Goal: Information Seeking & Learning: Learn about a topic

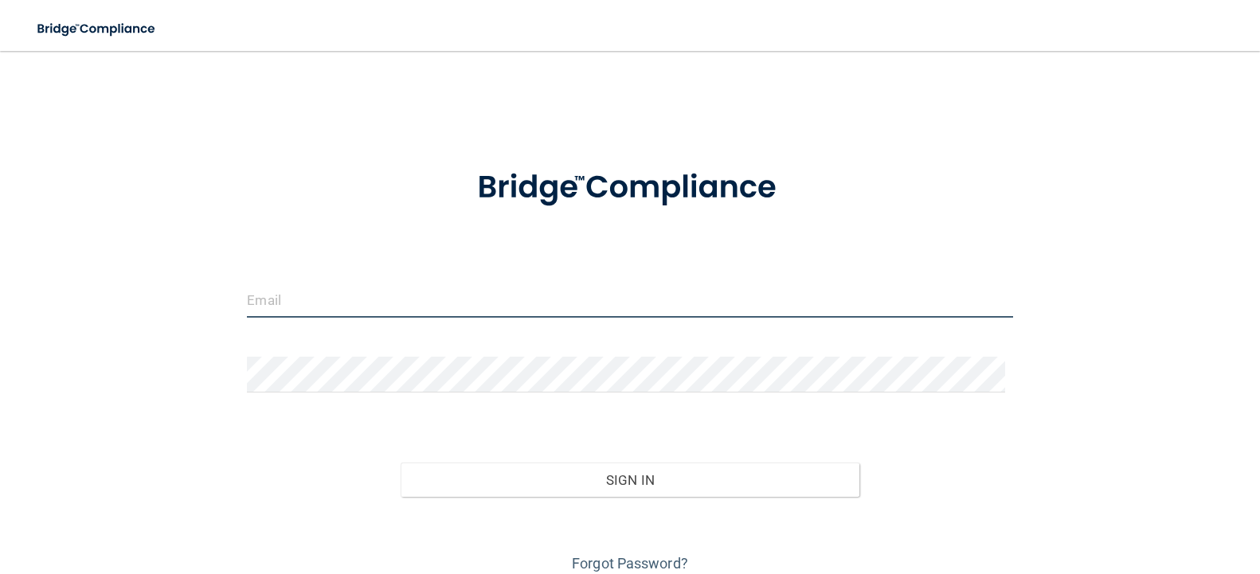
click at [546, 306] on input "email" at bounding box center [629, 300] width 765 height 36
type input "[EMAIL_ADDRESS][DOMAIN_NAME]"
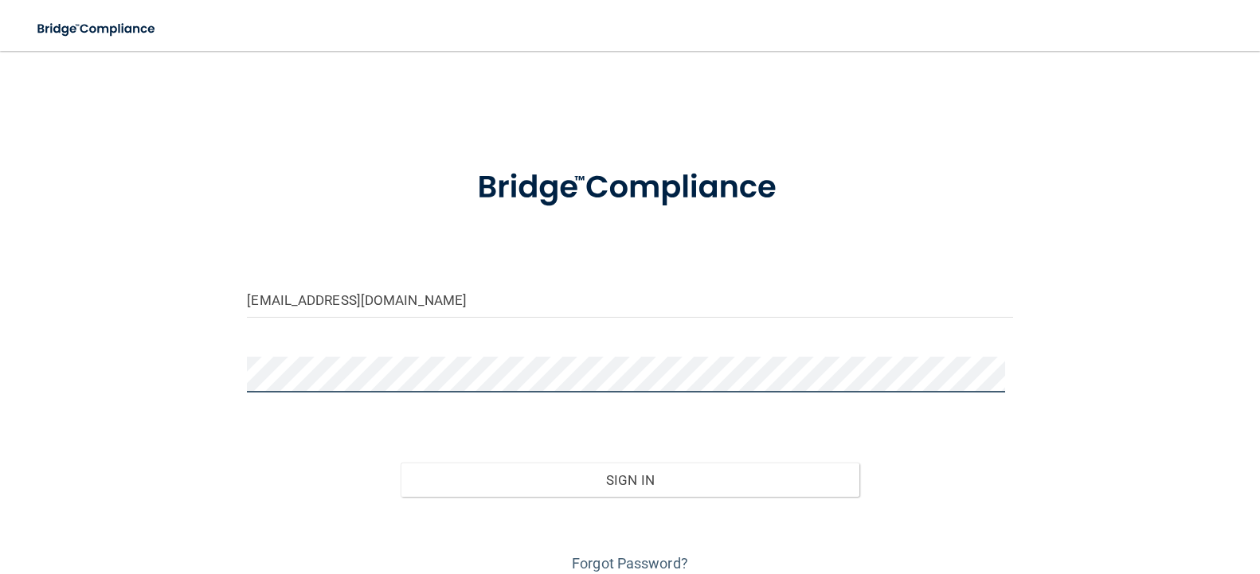
click at [401, 463] on button "Sign In" at bounding box center [631, 480] width 460 height 35
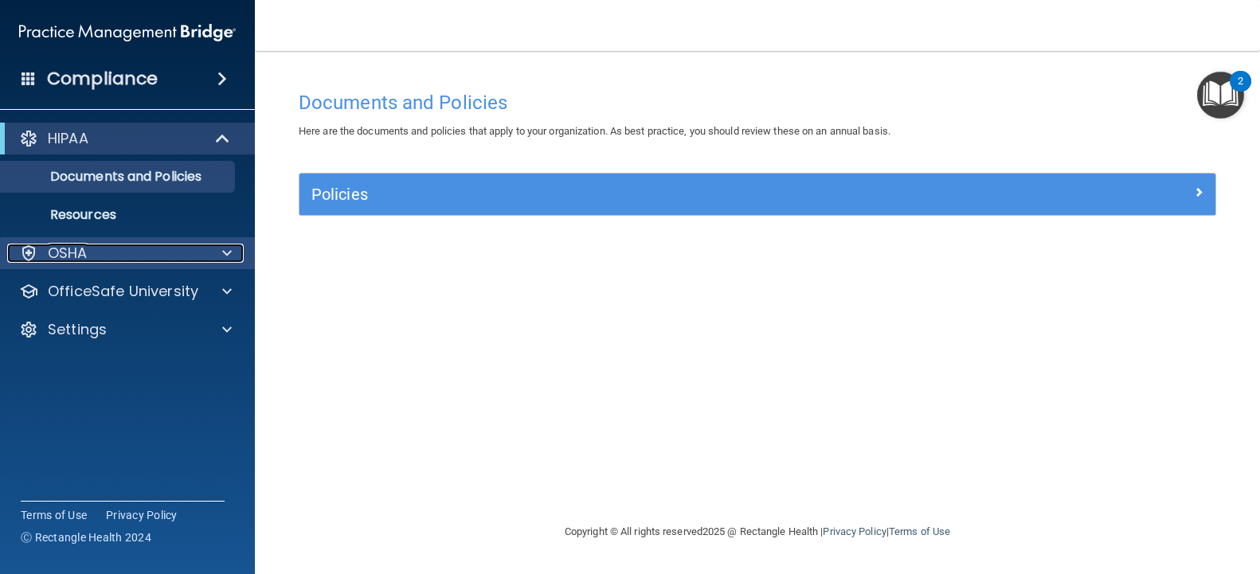
click at [217, 245] on div at bounding box center [225, 253] width 40 height 19
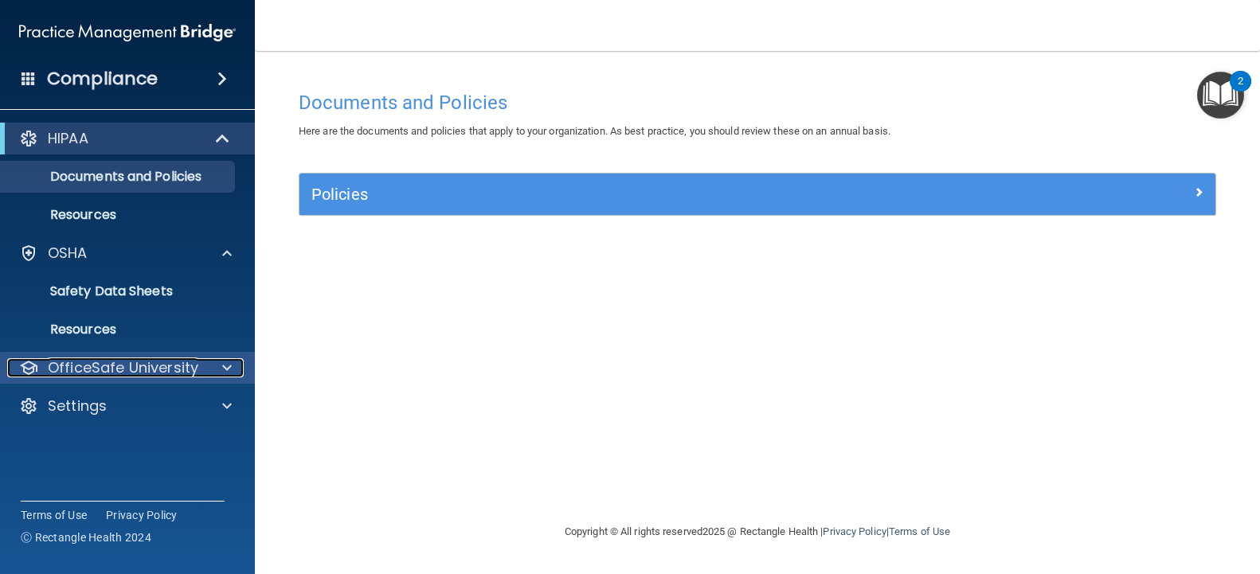
click at [221, 366] on div at bounding box center [225, 367] width 40 height 19
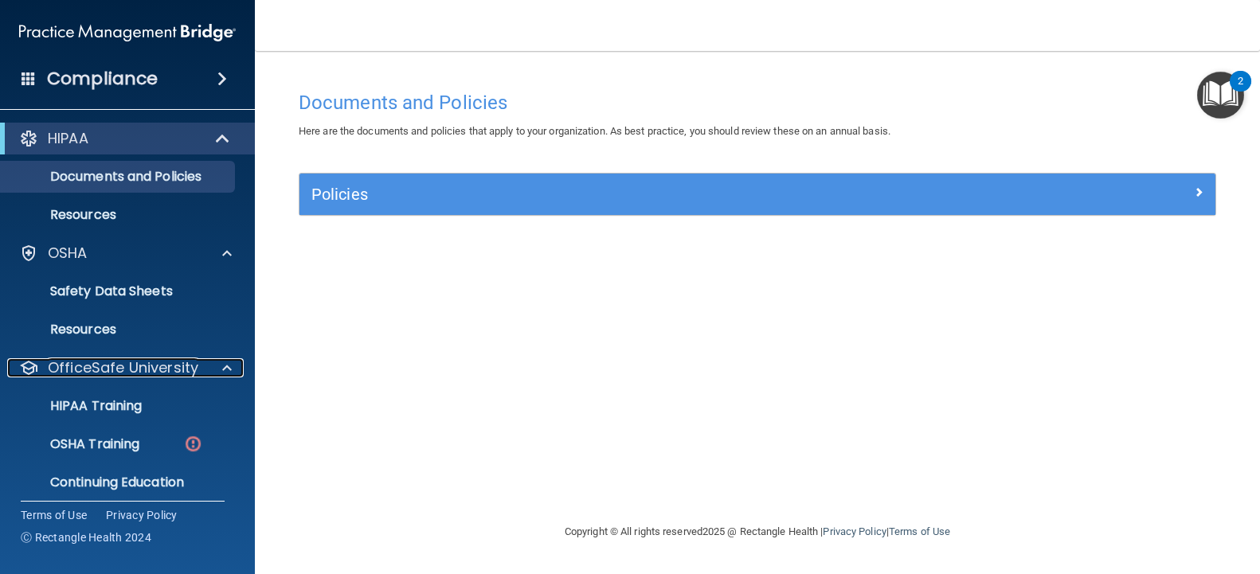
scroll to position [49, 0]
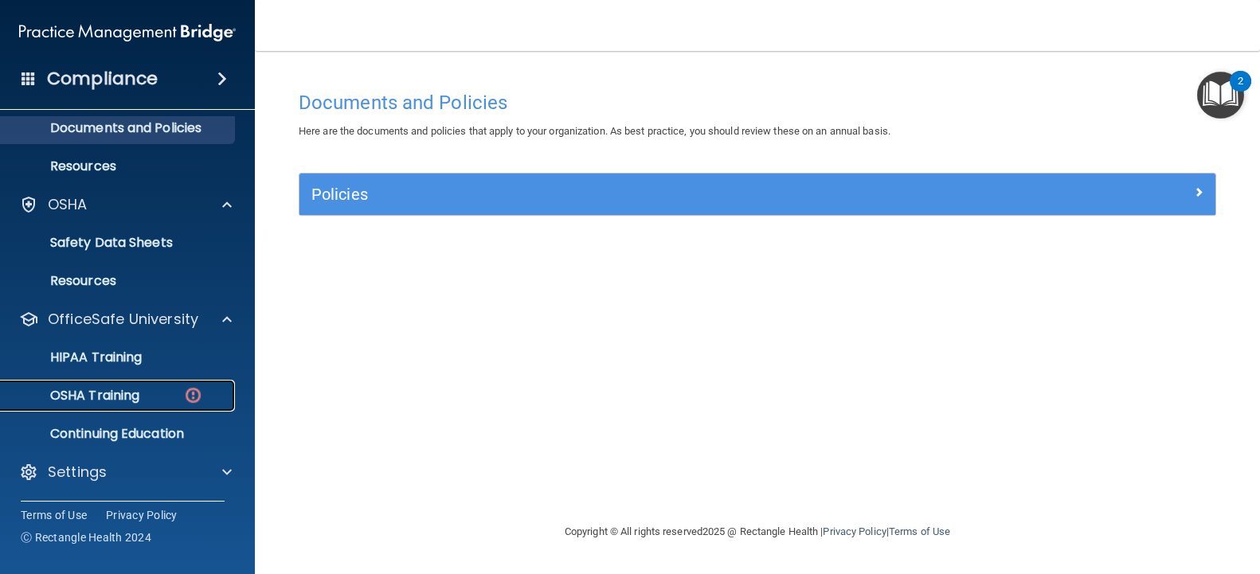
click at [143, 398] on div "OSHA Training" at bounding box center [118, 396] width 217 height 16
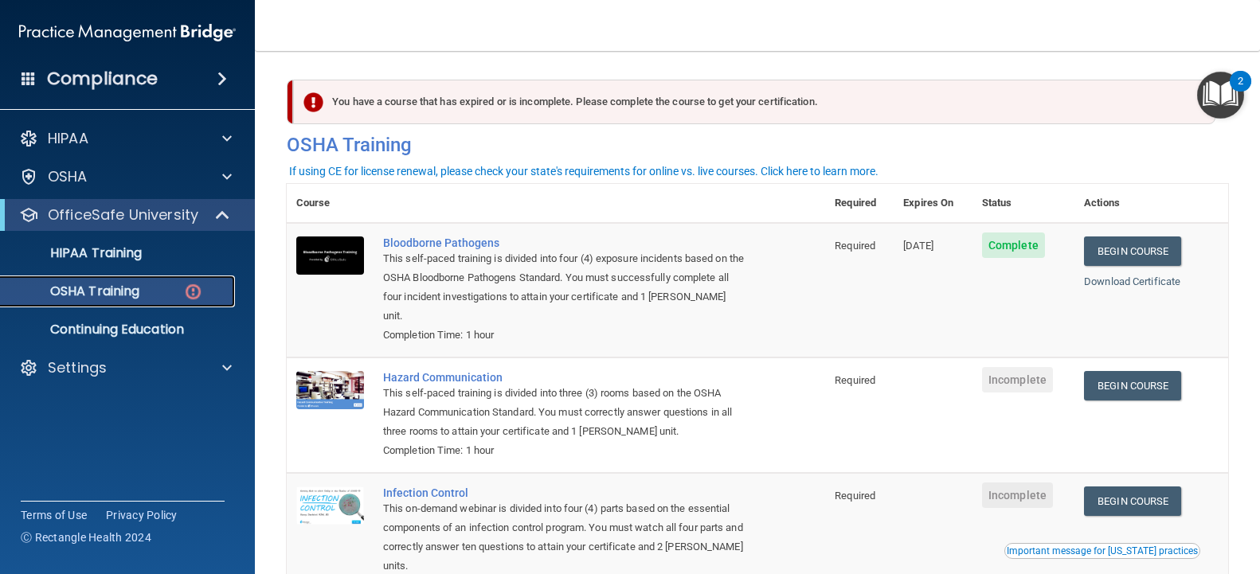
scroll to position [80, 0]
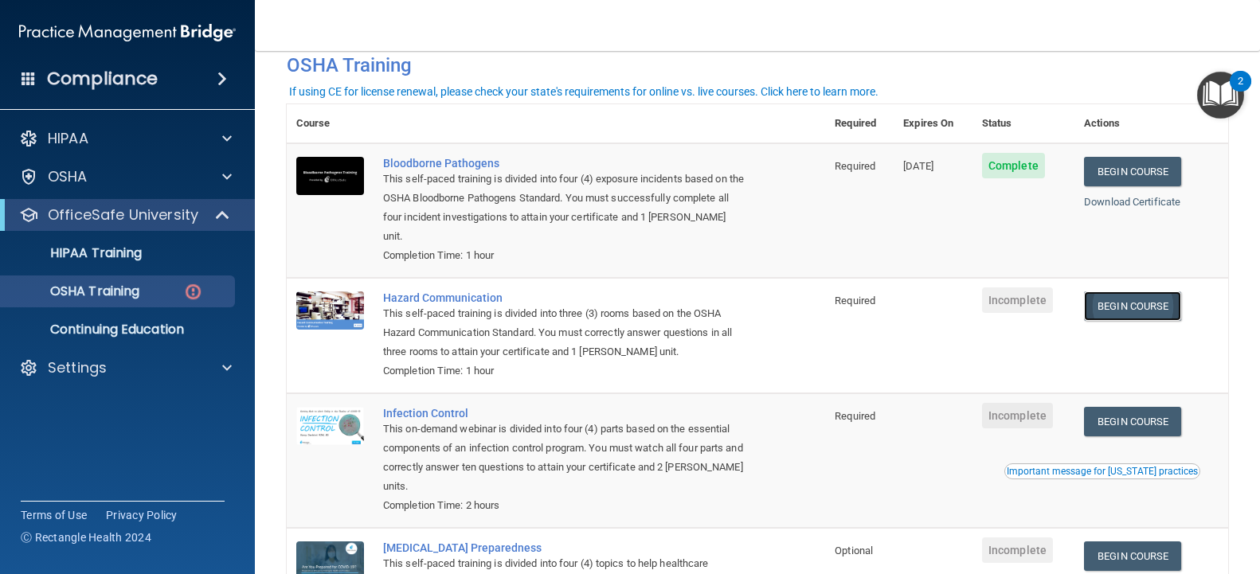
click at [1147, 292] on link "Begin Course" at bounding box center [1132, 306] width 97 height 29
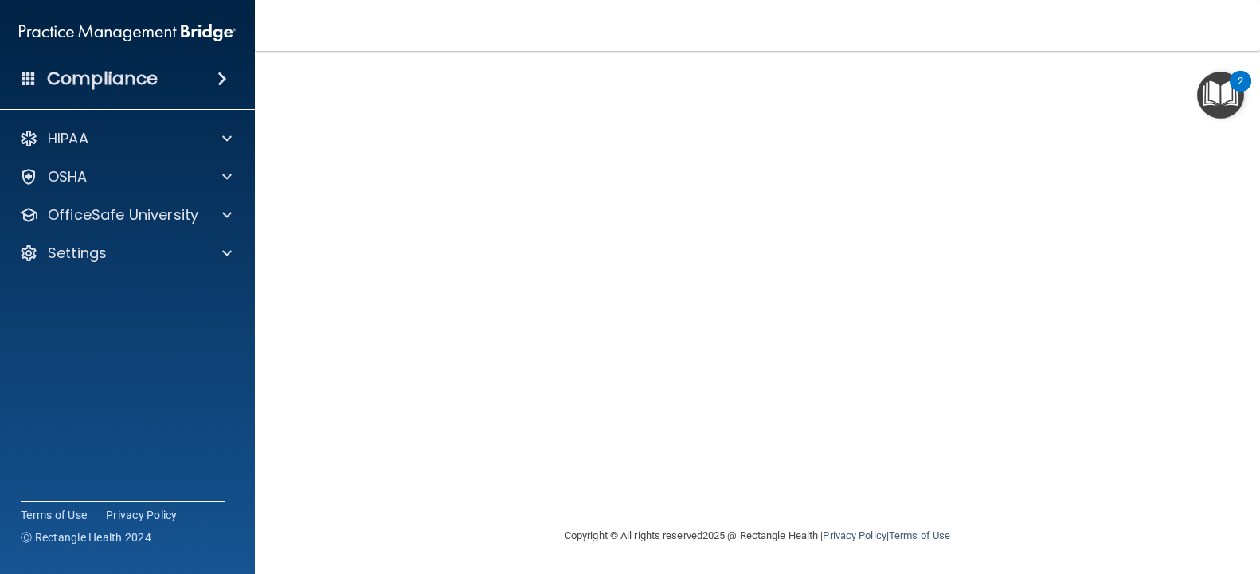
scroll to position [25, 0]
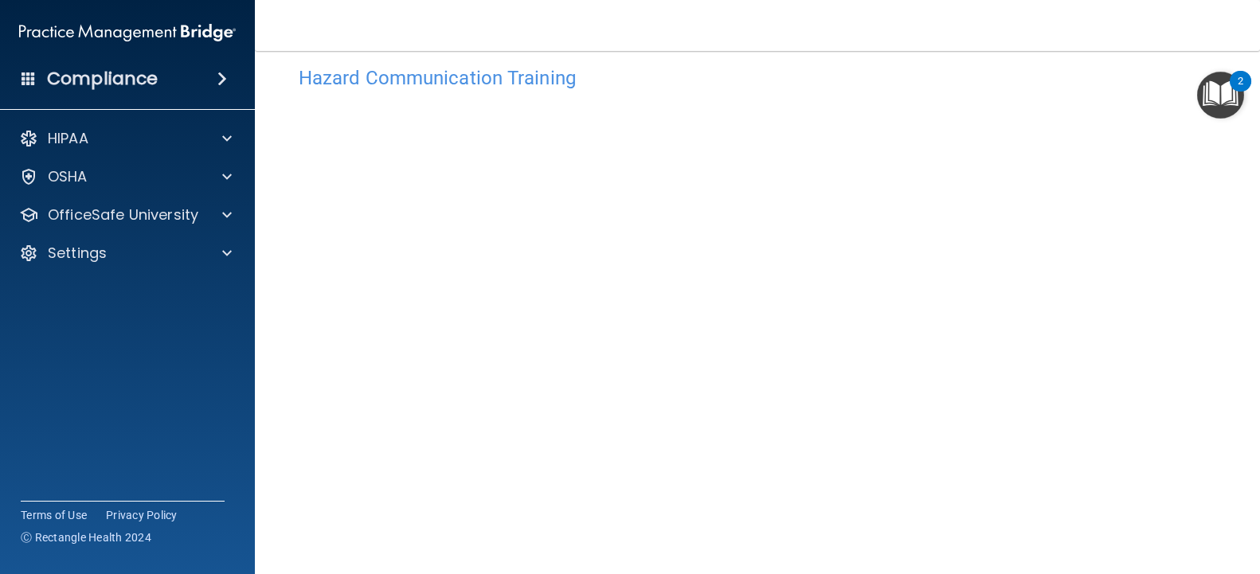
click at [1179, 350] on div "Hazard Communication Training This course doesn’t expire until . Are you sure y…" at bounding box center [757, 351] width 941 height 587
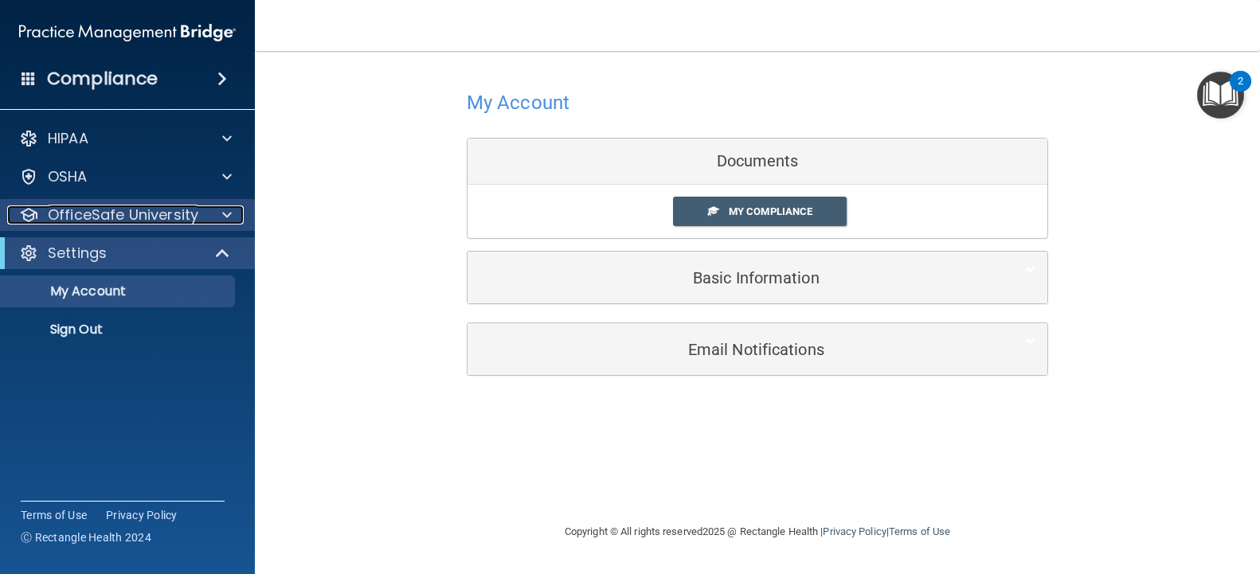
click at [149, 212] on p "OfficeSafe University" at bounding box center [123, 214] width 151 height 19
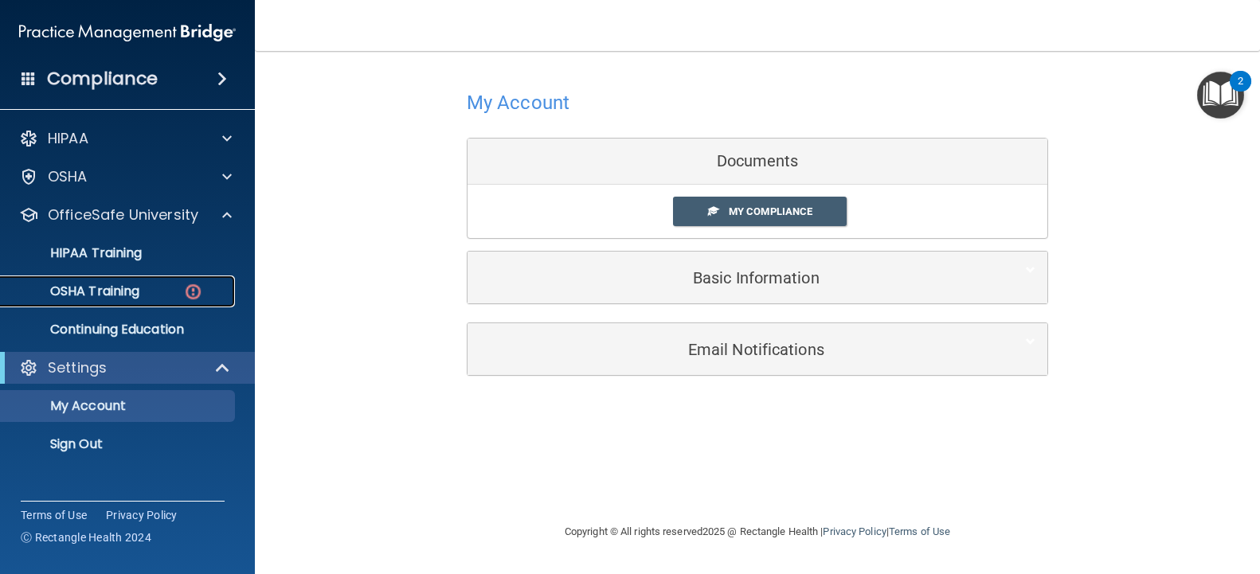
click at [150, 292] on div "OSHA Training" at bounding box center [118, 292] width 217 height 16
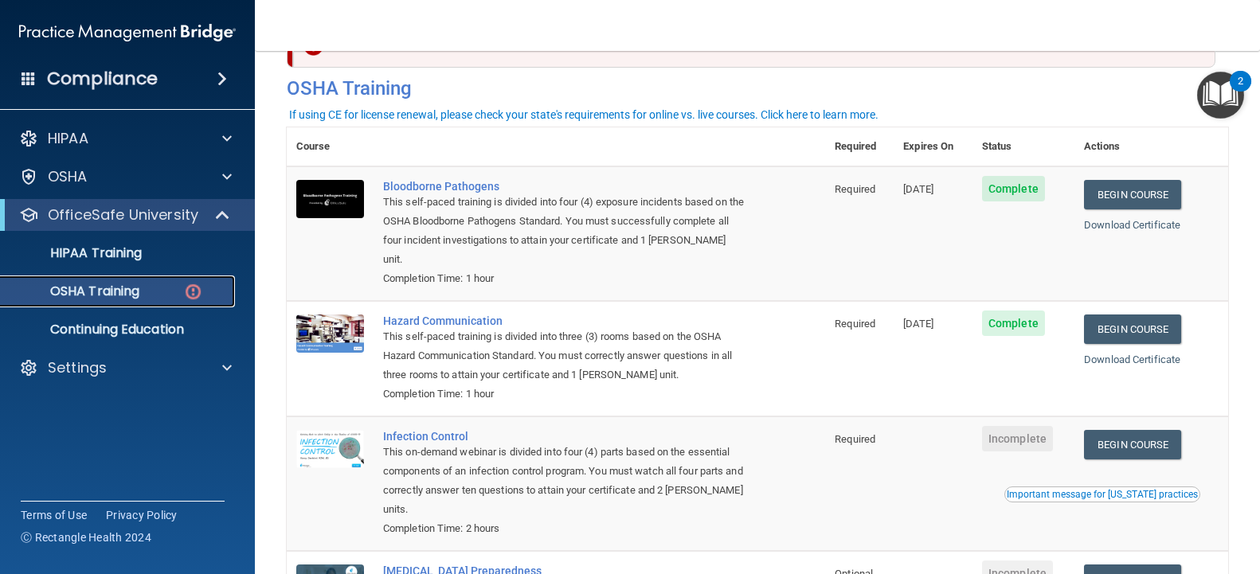
scroll to position [136, 0]
